Goal: Browse casually

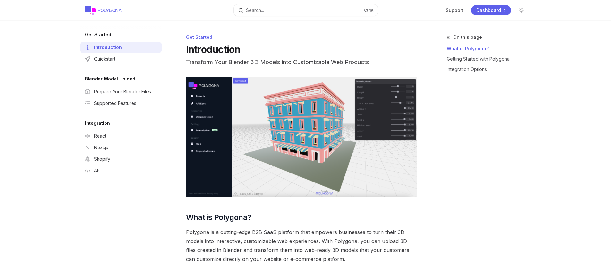
type textarea "x"
